Goal: Information Seeking & Learning: Check status

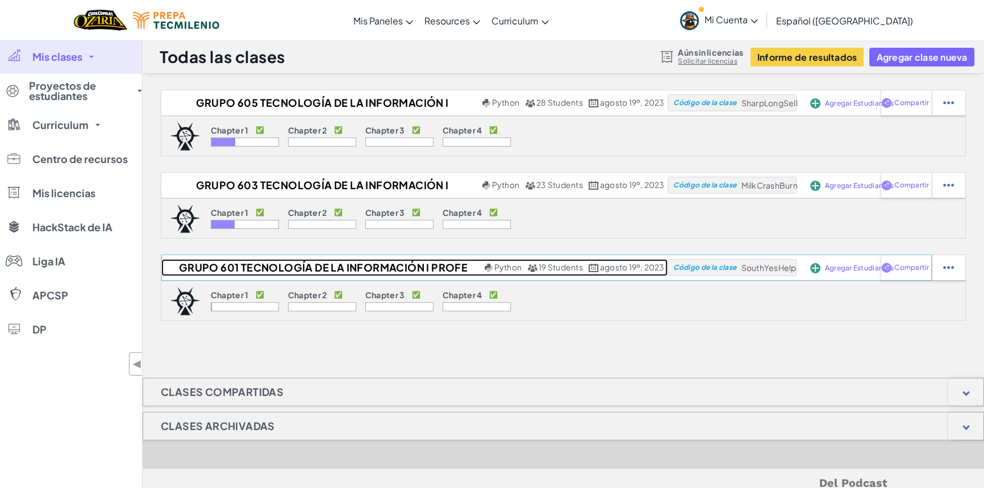
click at [224, 270] on h2 "Grupo 601 Tecnología de la Información I Profe Ale" at bounding box center [321, 267] width 320 height 17
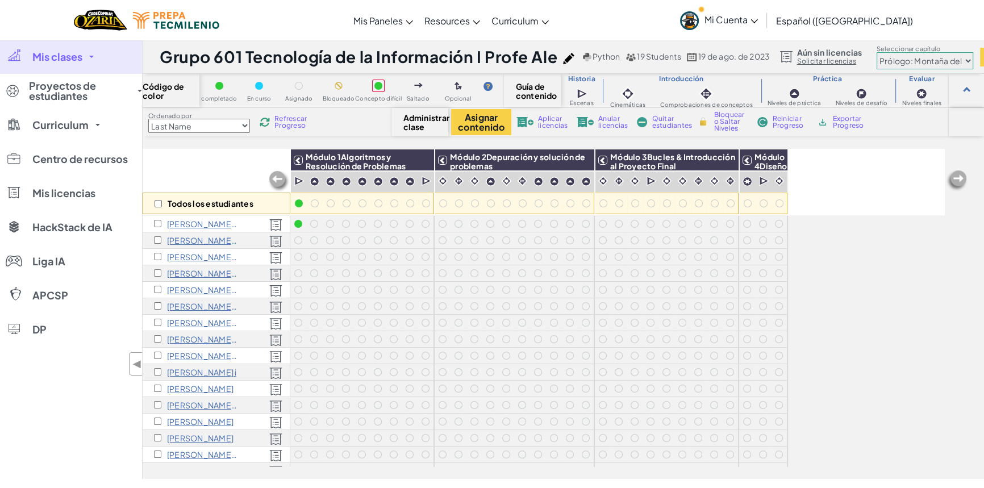
click at [187, 420] on p "[PERSON_NAME]" at bounding box center [200, 421] width 66 height 9
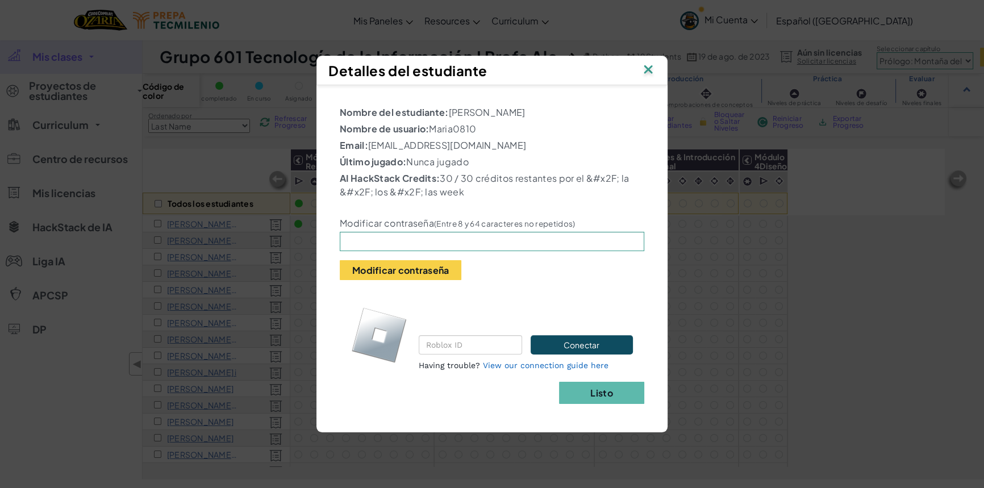
click at [651, 70] on img at bounding box center [648, 70] width 15 height 17
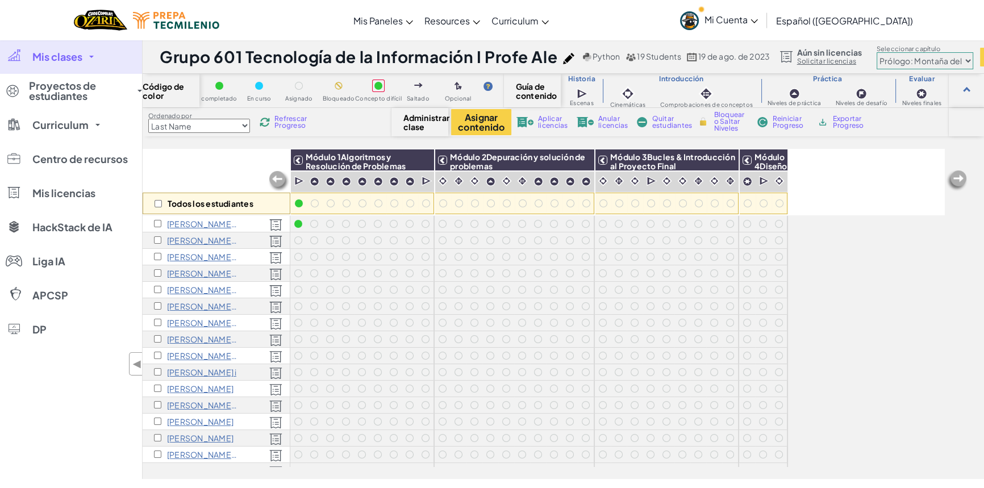
click at [181, 439] on p "[PERSON_NAME]" at bounding box center [200, 437] width 66 height 9
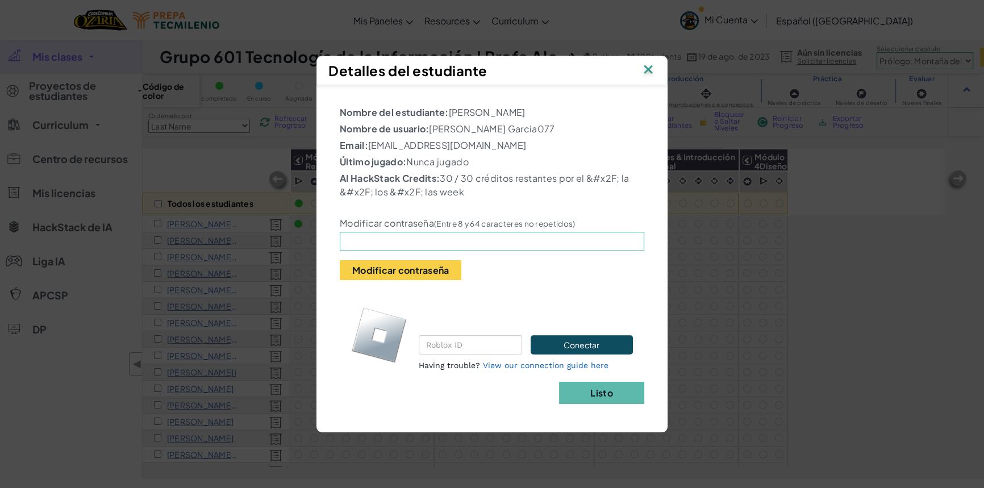
click at [115, 189] on div "Detalles del estudiante Nombre del estudiante: [PERSON_NAME] Nombre de usuario:…" at bounding box center [492, 244] width 984 height 488
click at [646, 67] on img at bounding box center [648, 70] width 15 height 17
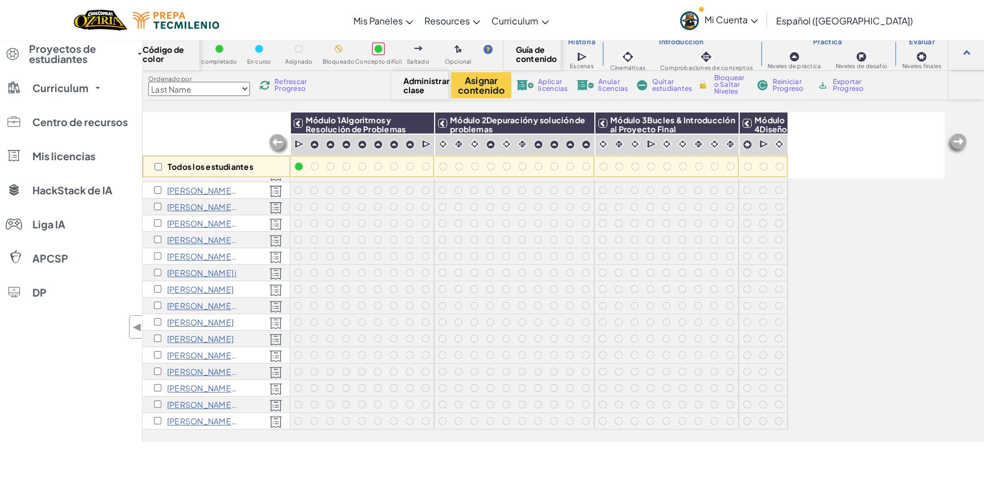
scroll to position [51, 0]
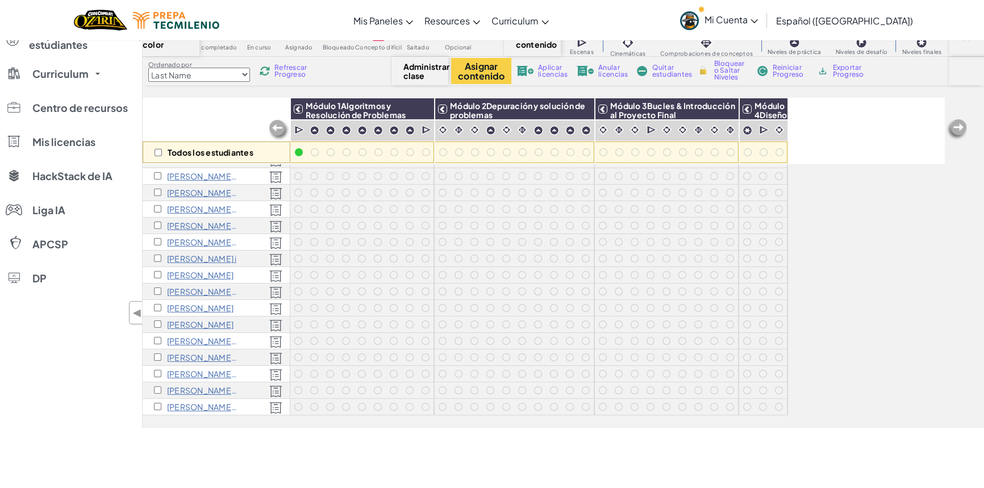
click at [753, 16] on span "Mi Cuenta" at bounding box center [730, 20] width 53 height 12
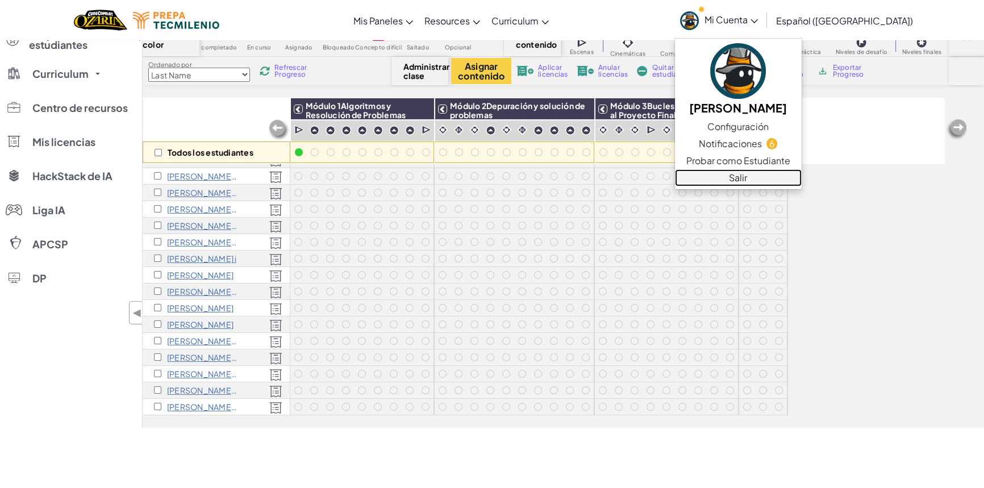
click at [785, 175] on link "Salir" at bounding box center [738, 177] width 127 height 17
